Goal: Find specific page/section: Find specific page/section

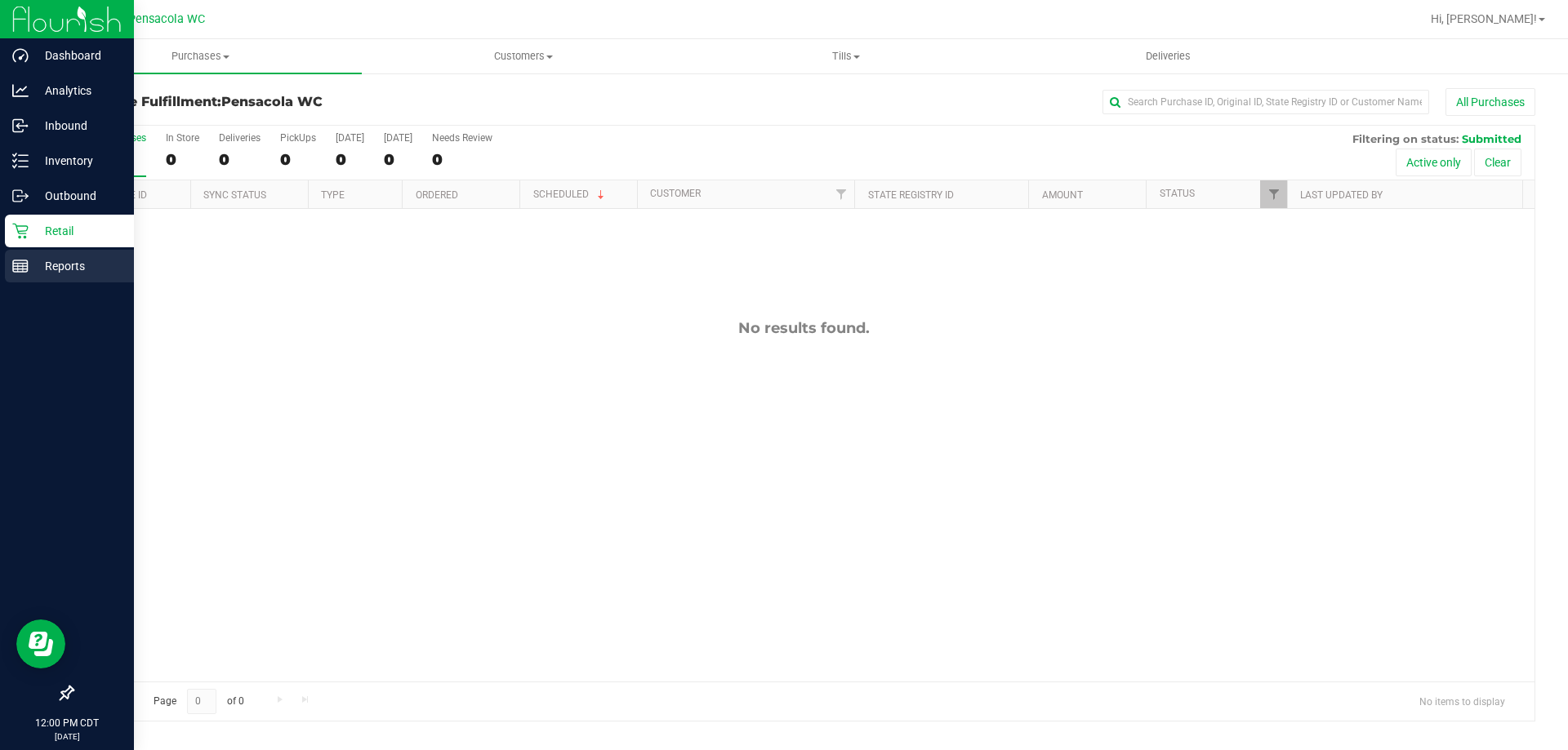
click at [30, 266] on p "Reports" at bounding box center [78, 266] width 98 height 19
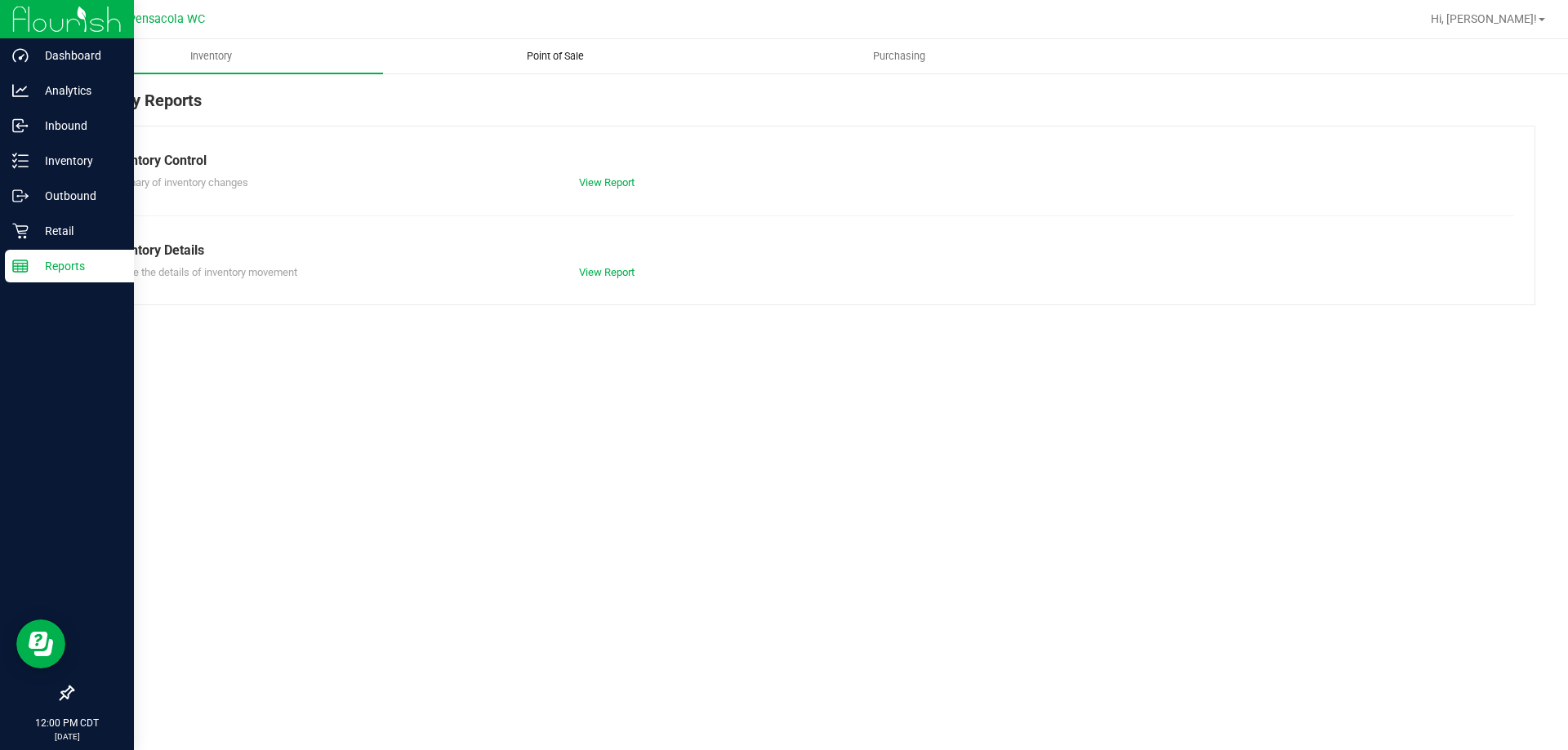
click at [517, 47] on uib-tab-heading "Point of Sale" at bounding box center [554, 57] width 342 height 33
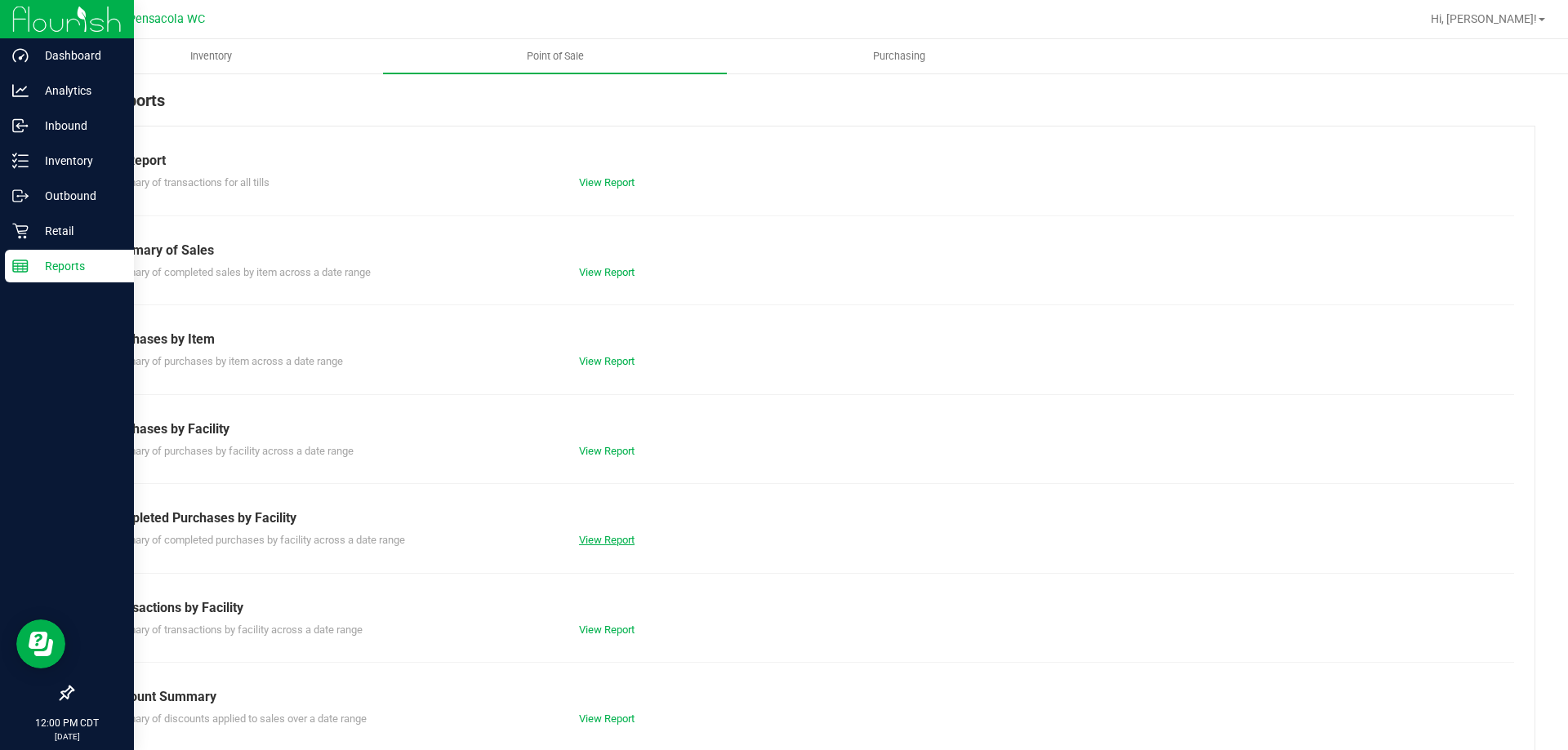
click at [607, 541] on link "View Report" at bounding box center [606, 540] width 56 height 12
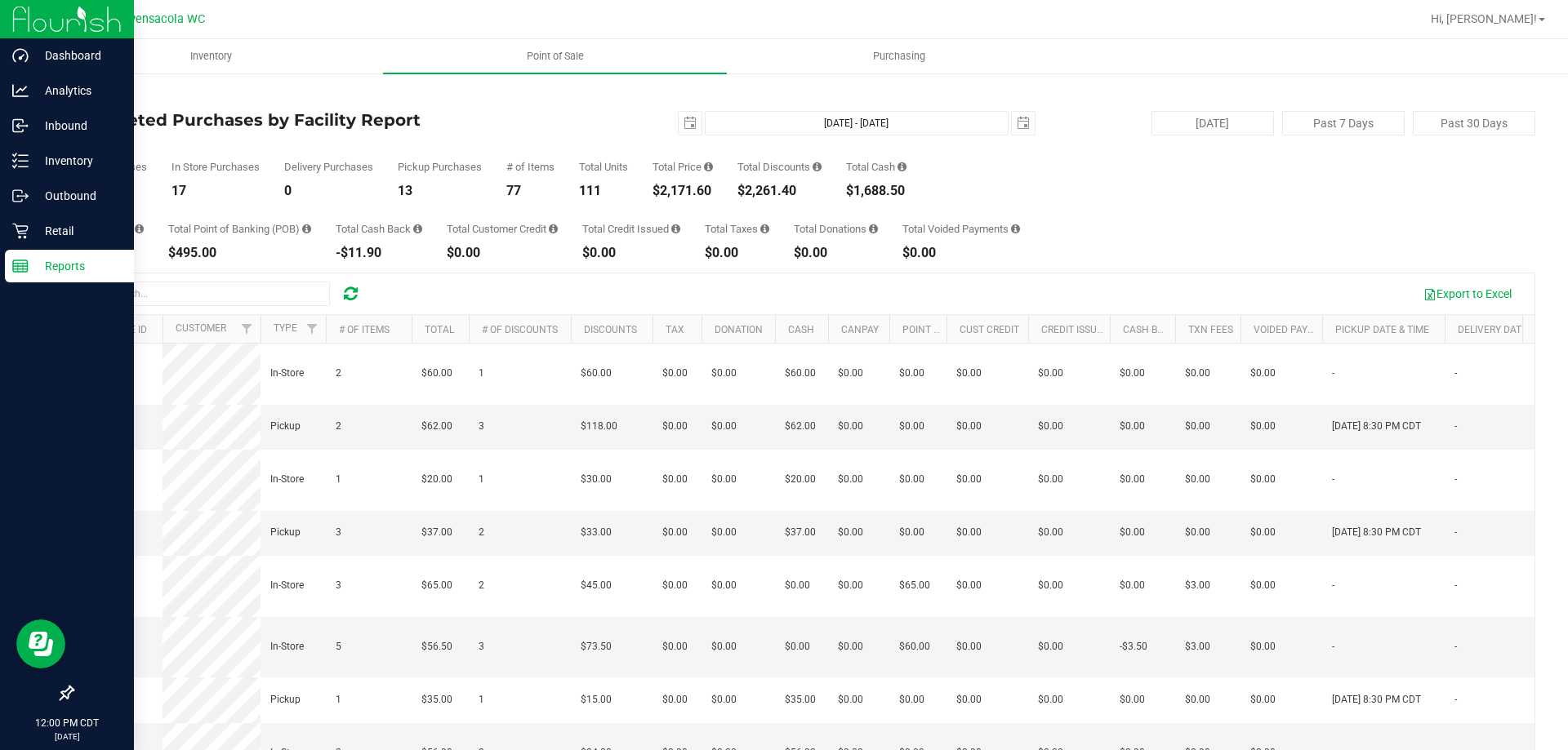
click at [579, 105] on div "Back Completed Purchases by Facility Report [DATE] [DATE] - [DATE] [DATE] [DATE…" at bounding box center [803, 472] width 1463 height 768
